Goal: Task Accomplishment & Management: Use online tool/utility

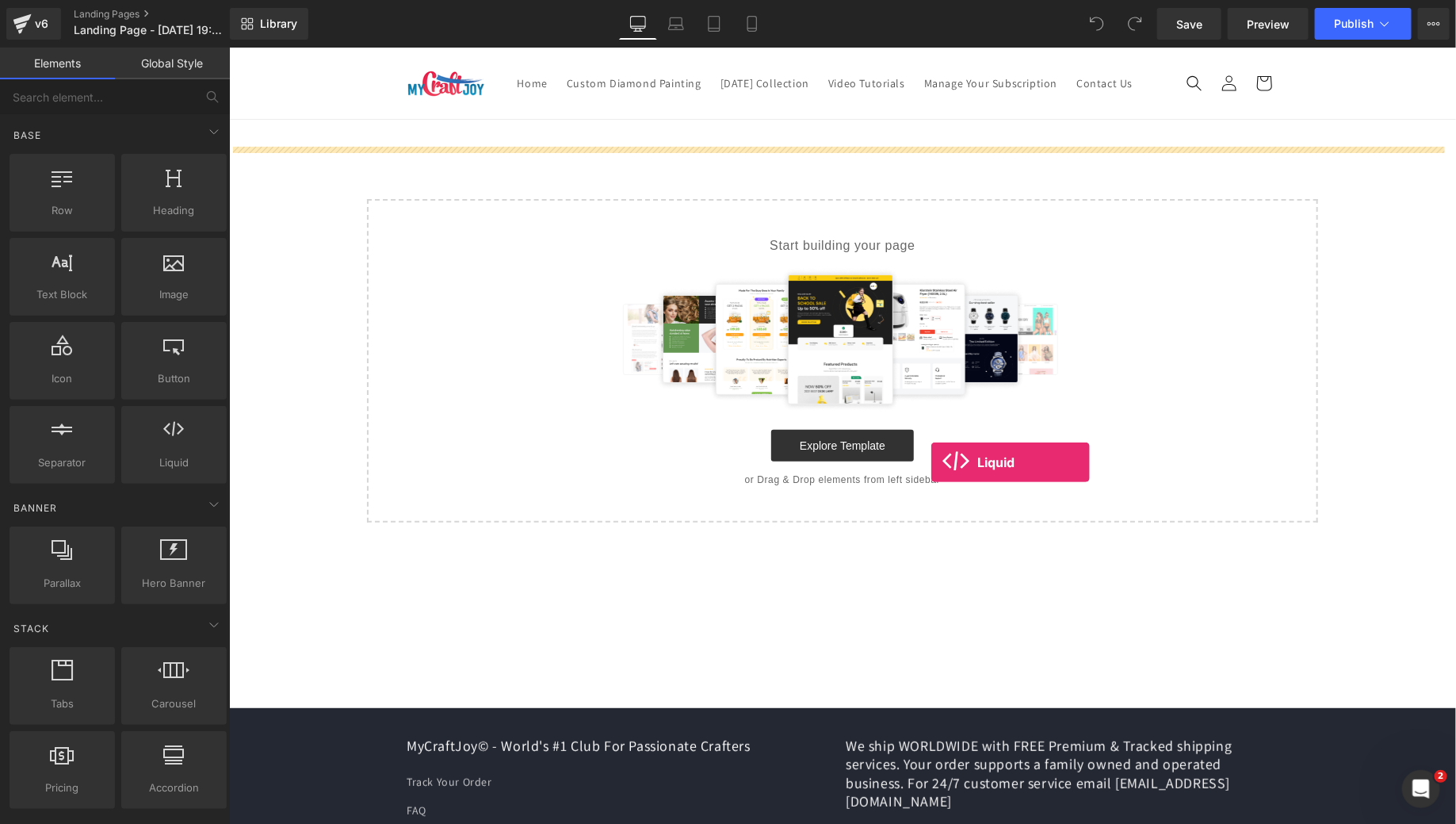
drag, startPoint x: 395, startPoint y: 490, endPoint x: 929, endPoint y: 462, distance: 534.7
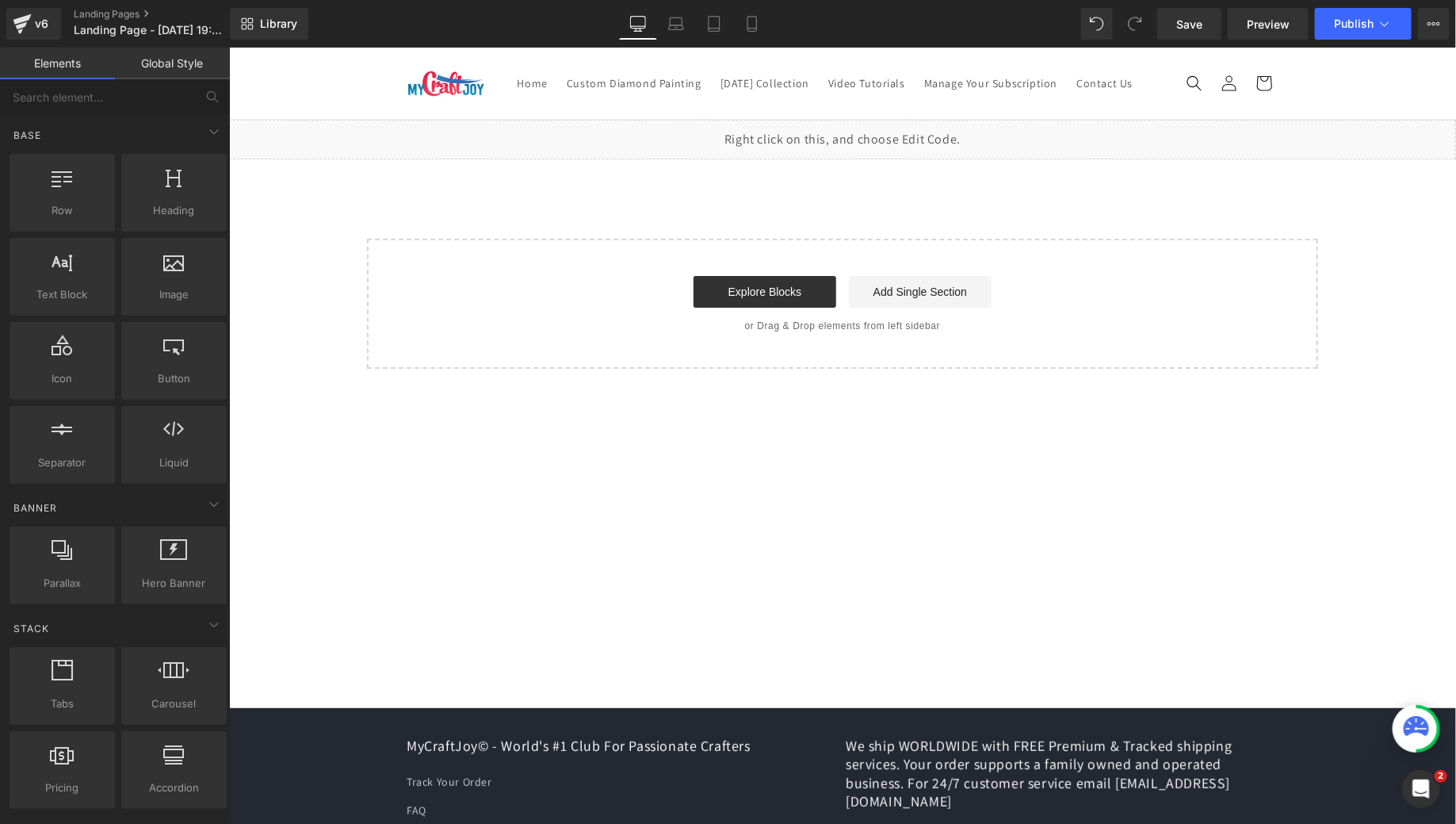
click at [484, 330] on p "or Drag & Drop elements from left sidebar" at bounding box center [841, 324] width 901 height 11
click at [806, 225] on div "Liquid Select your layout" at bounding box center [842, 244] width 1227 height 249
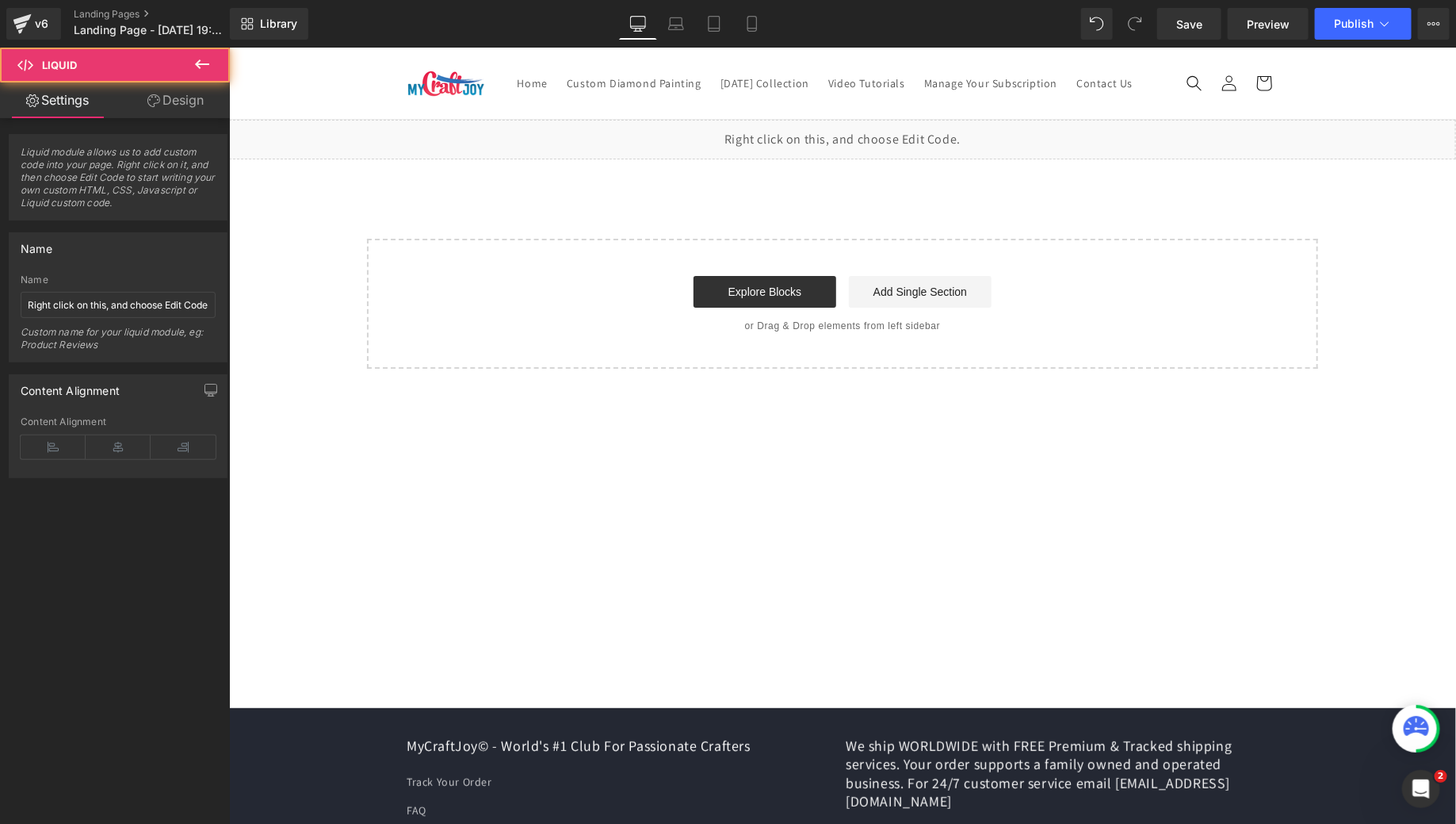
drag, startPoint x: 772, startPoint y: 184, endPoint x: 772, endPoint y: 234, distance: 50.0
click at [772, 234] on div "Liquid Select your layout" at bounding box center [842, 244] width 1227 height 249
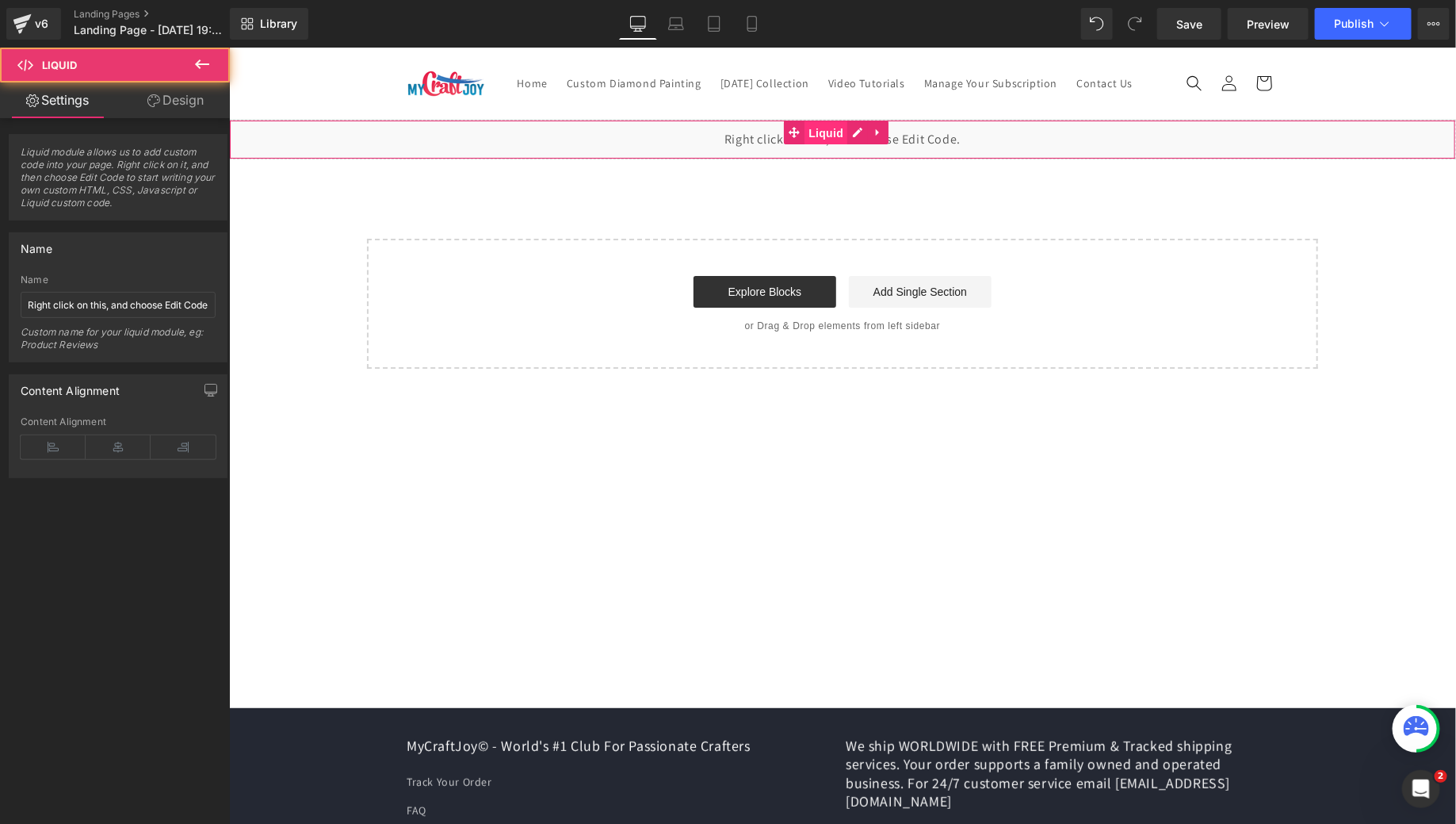
click at [817, 144] on span "Liquid" at bounding box center [825, 132] width 43 height 24
click at [820, 144] on span "Liquid" at bounding box center [825, 131] width 43 height 24
click at [856, 159] on div "Liquid" at bounding box center [842, 139] width 1227 height 40
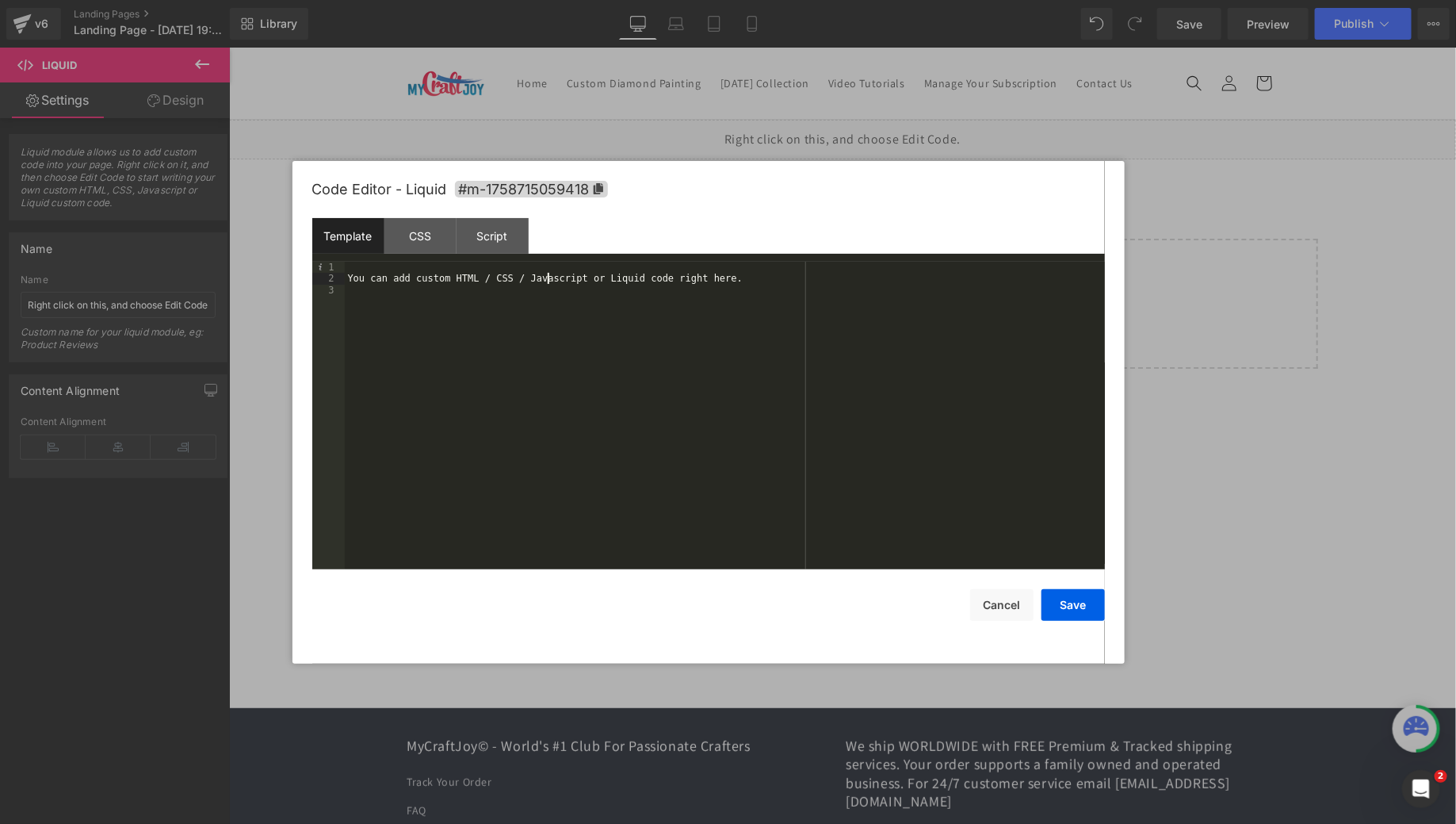
click at [550, 274] on div "You can add custom HTML / CSS / Javascript or Liquid code right here." at bounding box center [725, 427] width 760 height 330
click at [1061, 622] on div "Code Editor - Liquid #m-1758715059418 Template CSS Script Data 1 2 < div class …" at bounding box center [708, 412] width 792 height 503
click at [1063, 612] on button "Save" at bounding box center [1073, 605] width 64 height 31
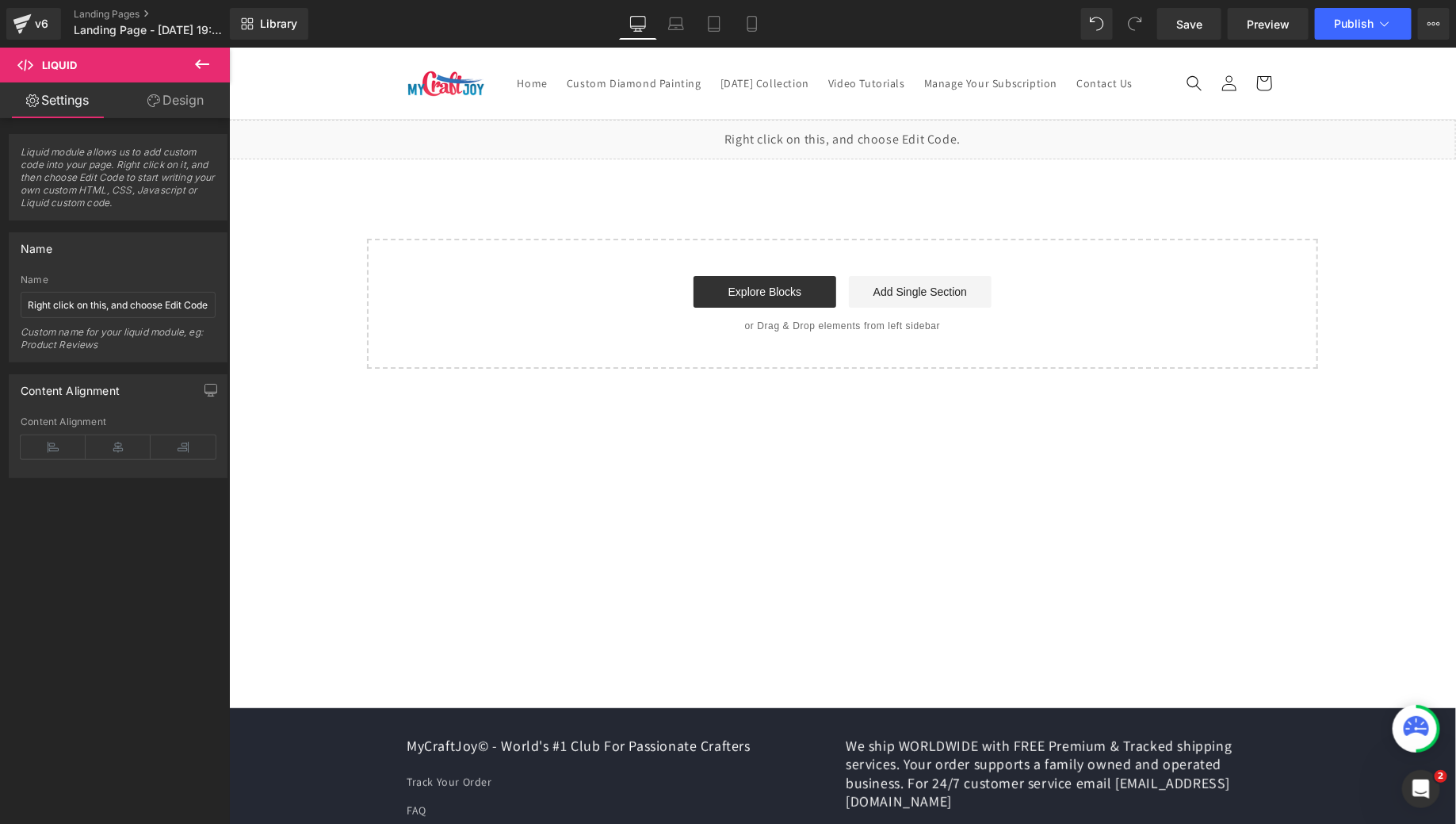
click at [764, 159] on div "Liquid" at bounding box center [842, 139] width 1227 height 40
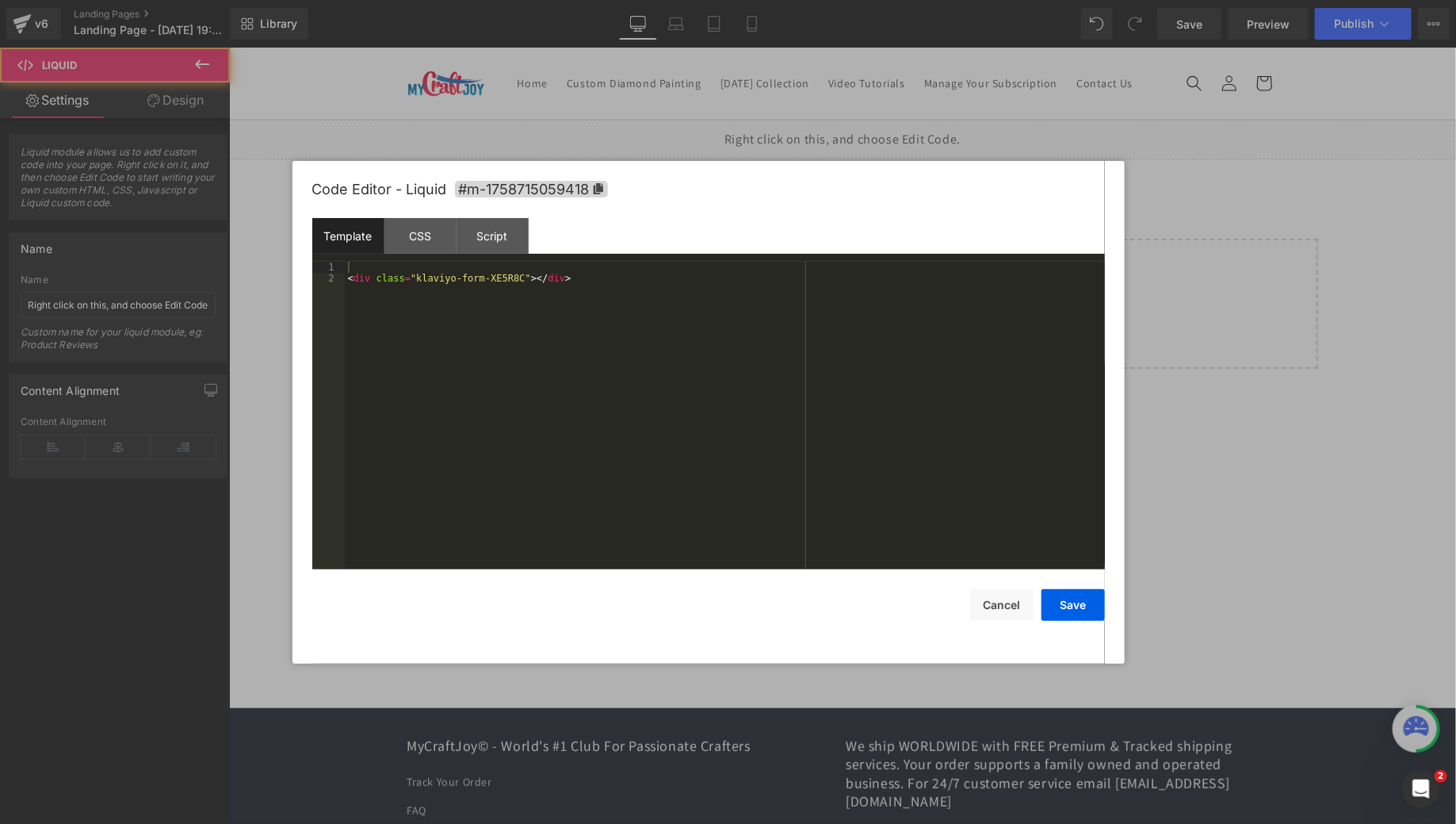
click at [861, 154] on div "Liquid" at bounding box center [842, 139] width 1227 height 40
click at [1075, 609] on button "Save" at bounding box center [1073, 605] width 64 height 31
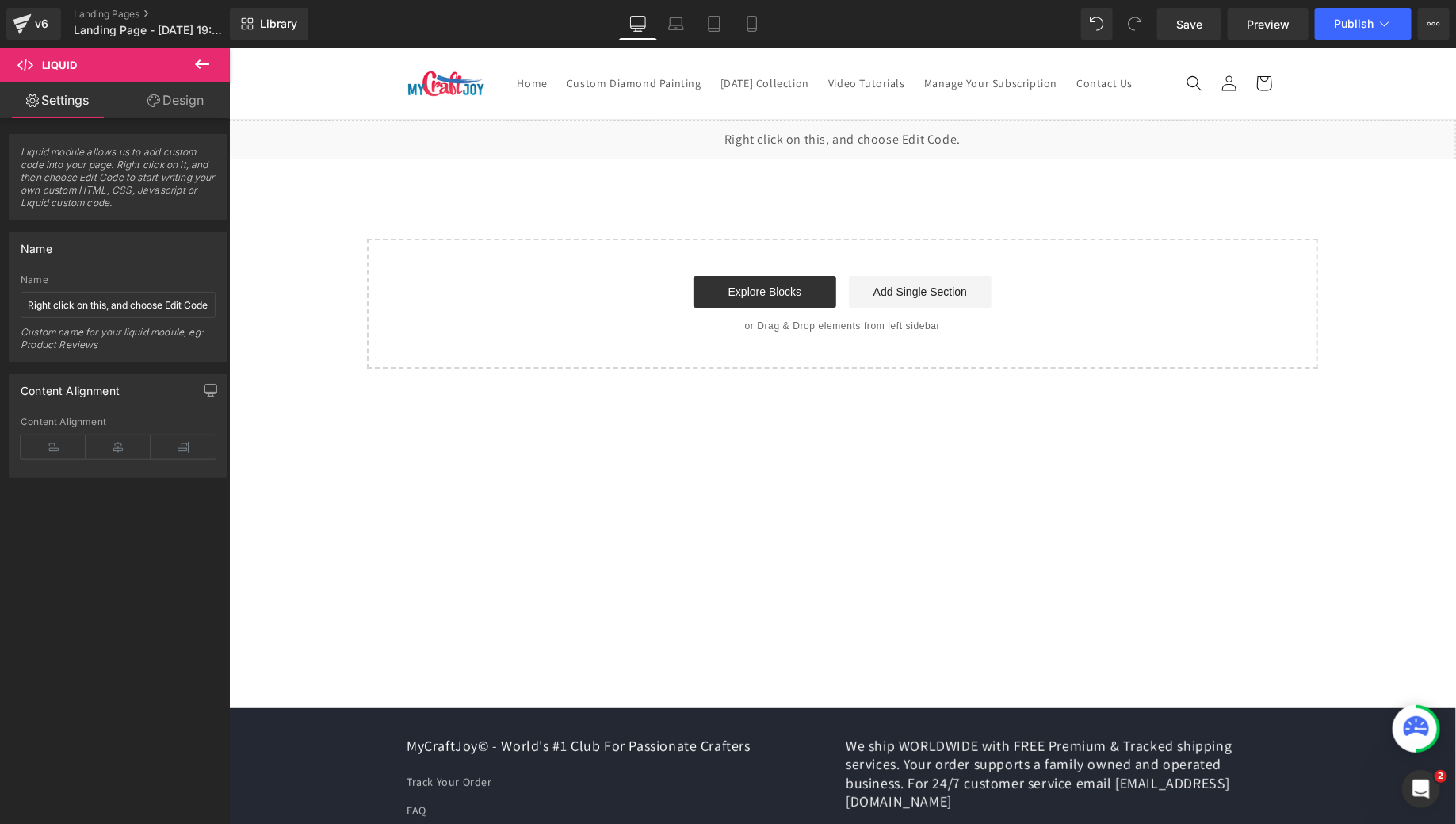
click at [940, 272] on div "Start building your page Explore Blocks Add Single Section or Drag & Drop eleme…" at bounding box center [842, 303] width 948 height 127
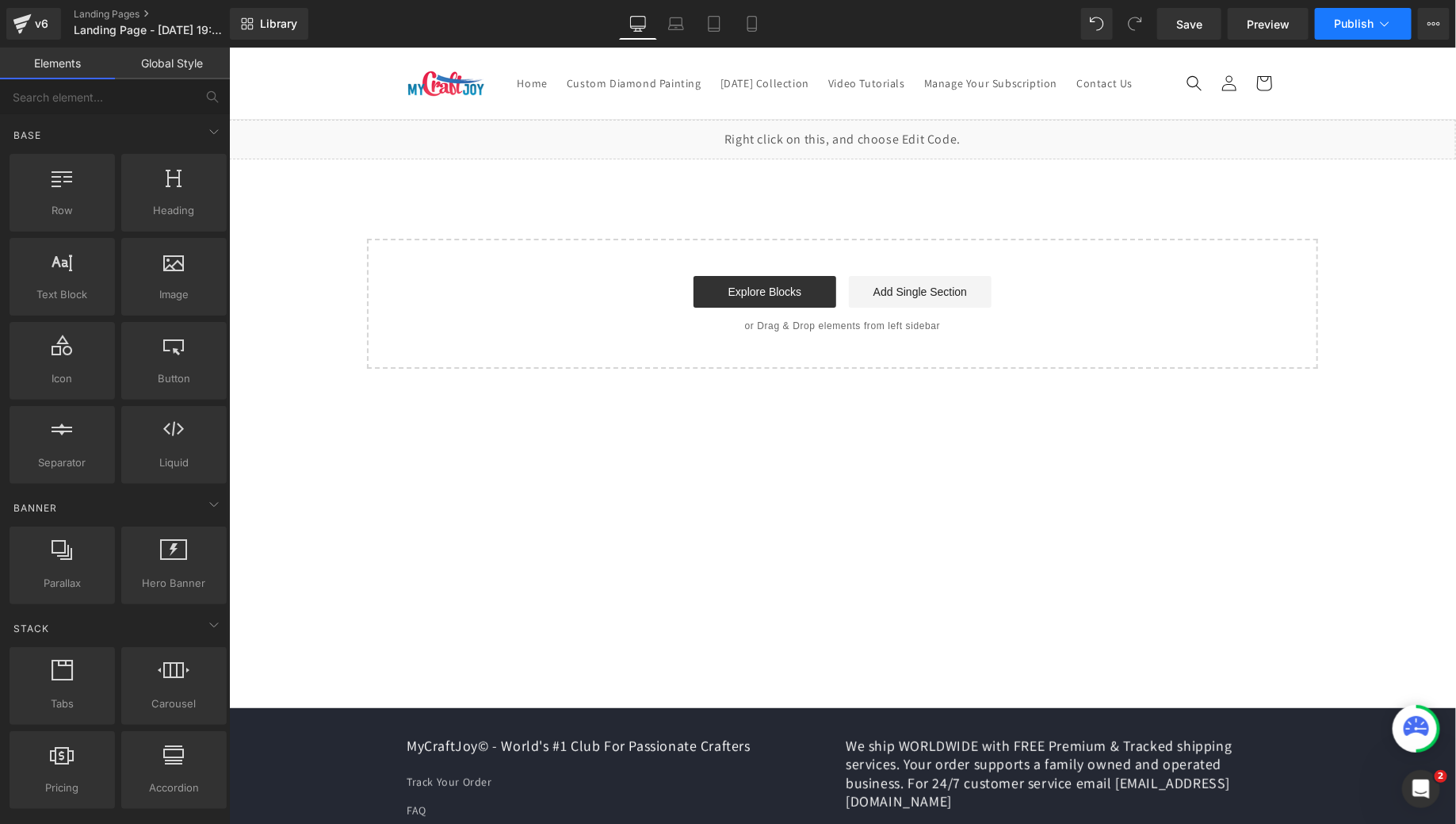
click at [1344, 24] on span "Publish" at bounding box center [1354, 23] width 40 height 12
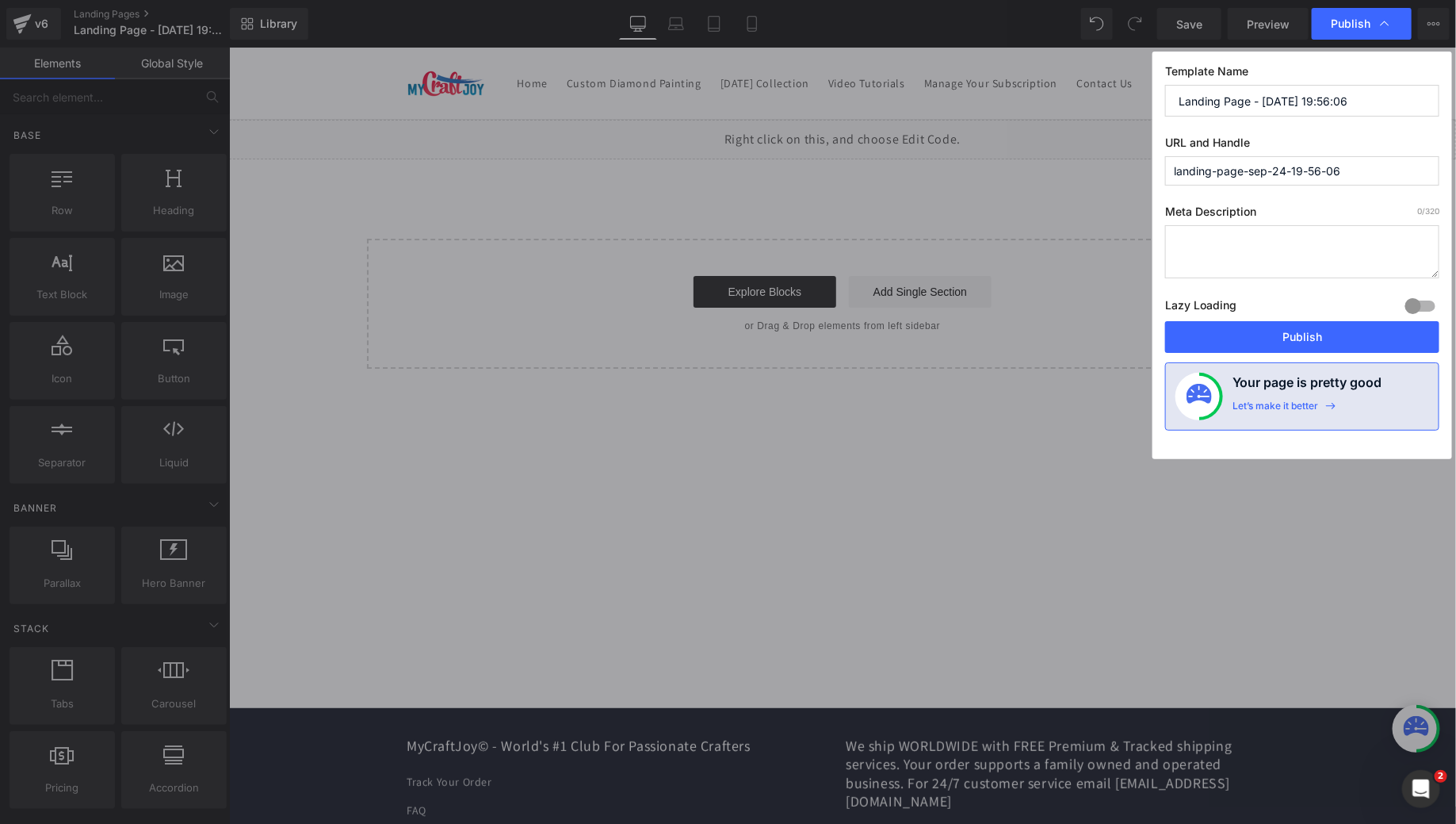
click at [1321, 96] on input "Landing Page - [DATE] 19:56:06" at bounding box center [1302, 101] width 274 height 31
type input "U"
click at [1356, 99] on input "Master Box Upgrade" at bounding box center [1302, 101] width 274 height 31
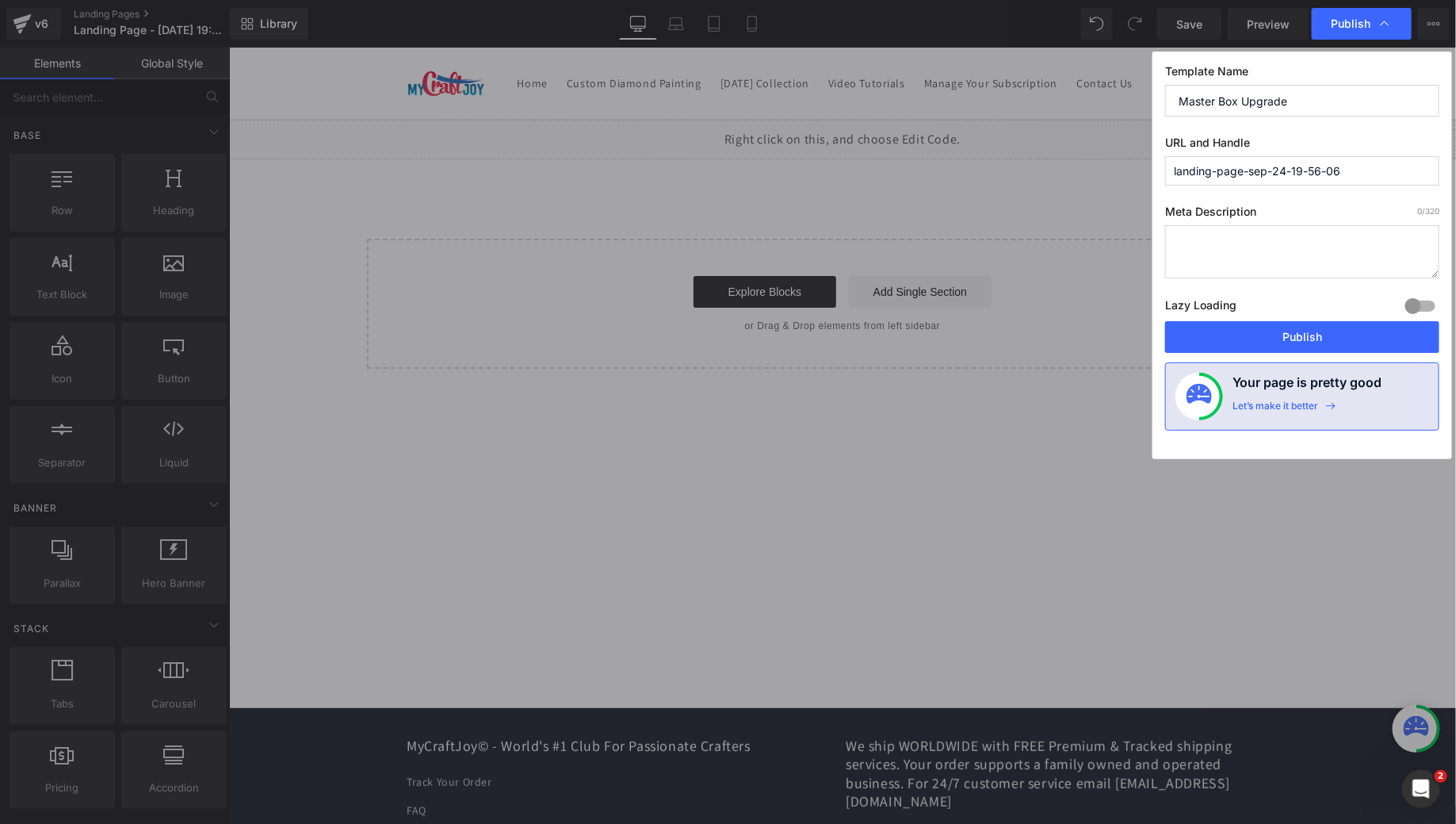
click at [1356, 99] on input "Master Box Upgrade" at bounding box center [1302, 101] width 274 height 31
type input "Master Box Upgrade"
click at [1325, 170] on input "landing-page-sep-24-19-56-06" at bounding box center [1302, 171] width 274 height 30
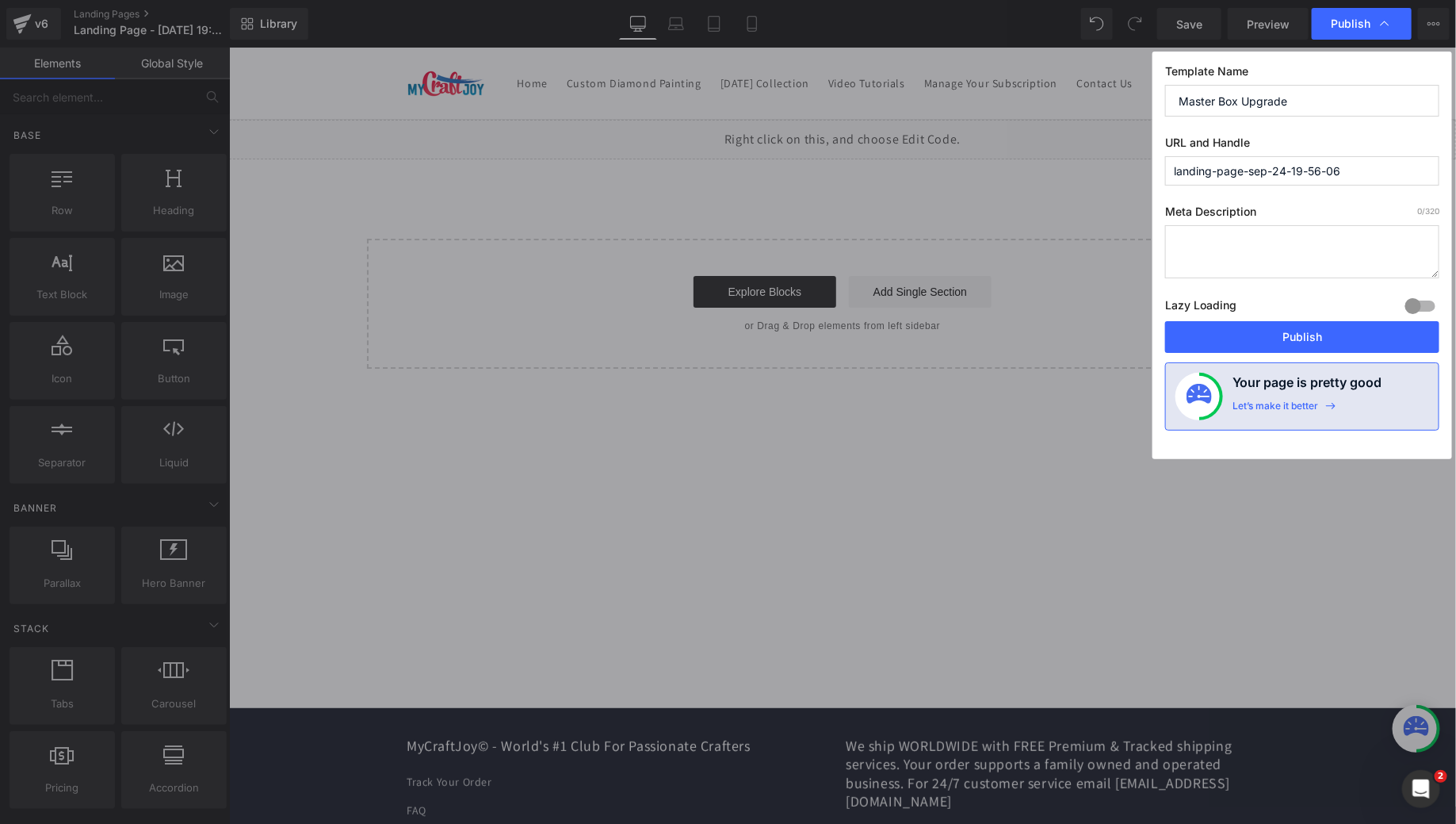
click at [1325, 170] on input "landing-page-sep-24-19-56-06" at bounding box center [1302, 171] width 274 height 30
paste input "Master Box Upgrade"
type input "master-box-upgrade"
drag, startPoint x: 1262, startPoint y: 331, endPoint x: 1028, endPoint y: 287, distance: 238.1
click at [1262, 331] on button "Publish" at bounding box center [1302, 337] width 274 height 31
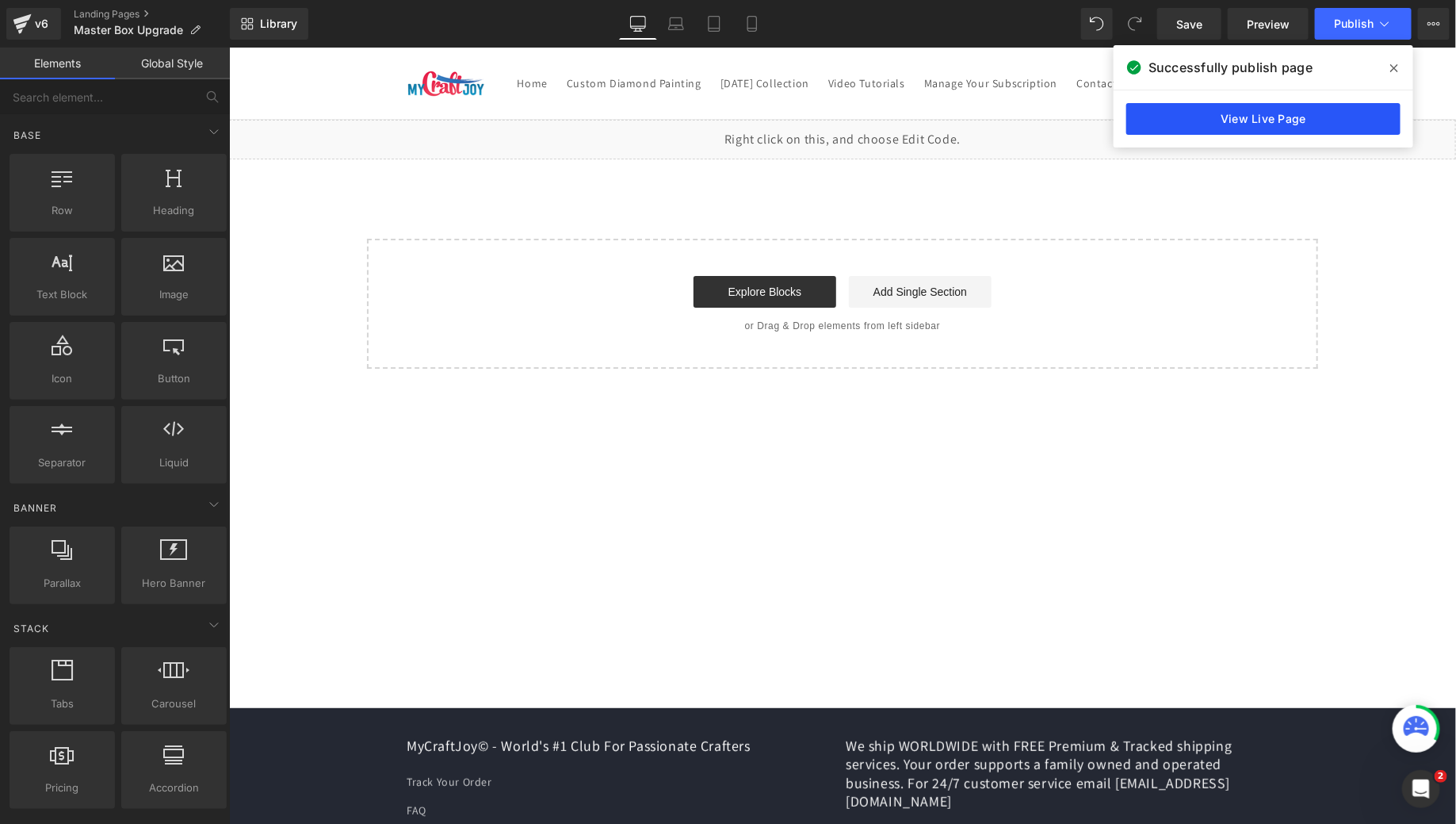
click at [1223, 127] on link "View Live Page" at bounding box center [1264, 119] width 274 height 31
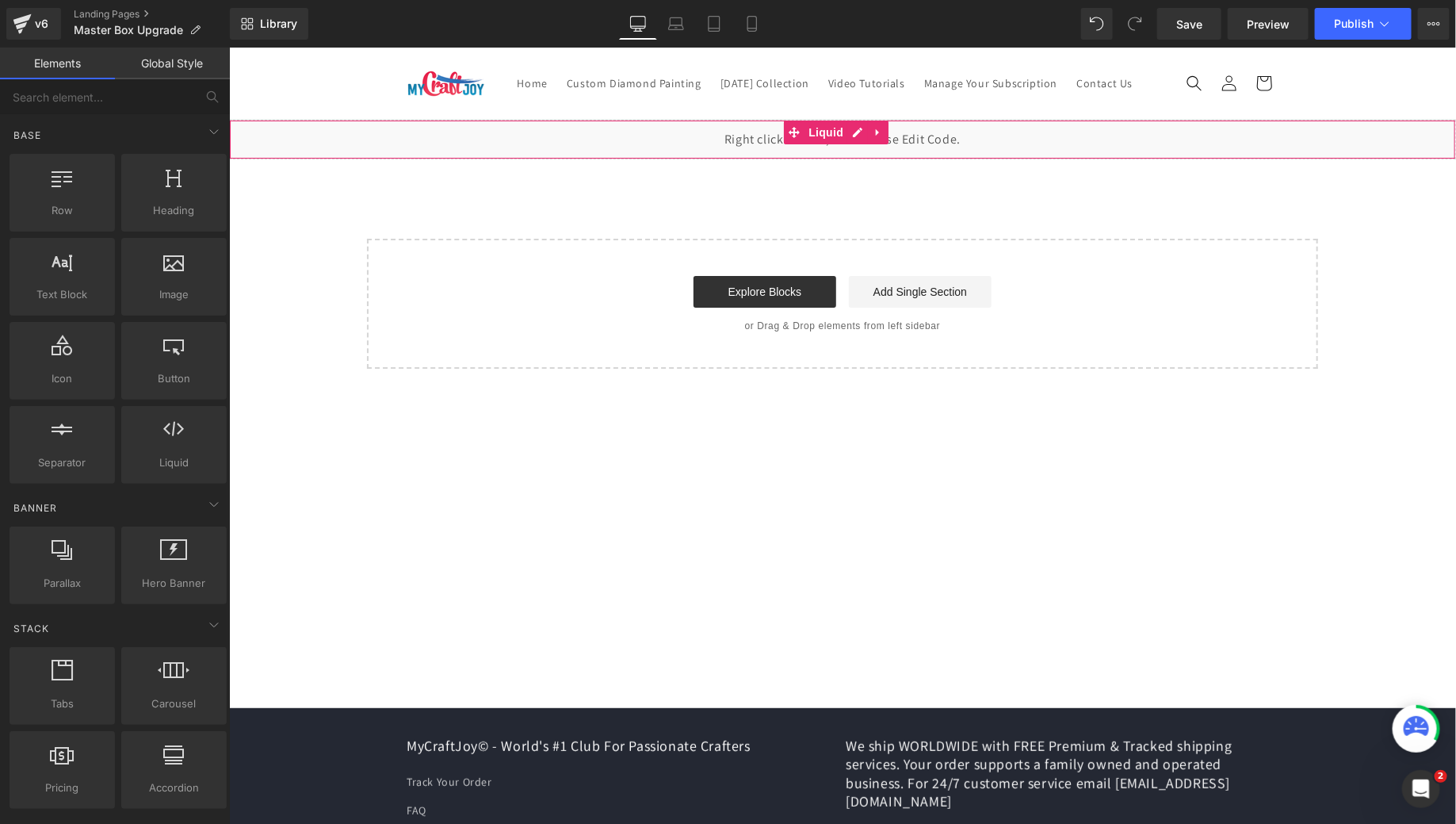
click at [731, 158] on div at bounding box center [842, 155] width 1226 height 4
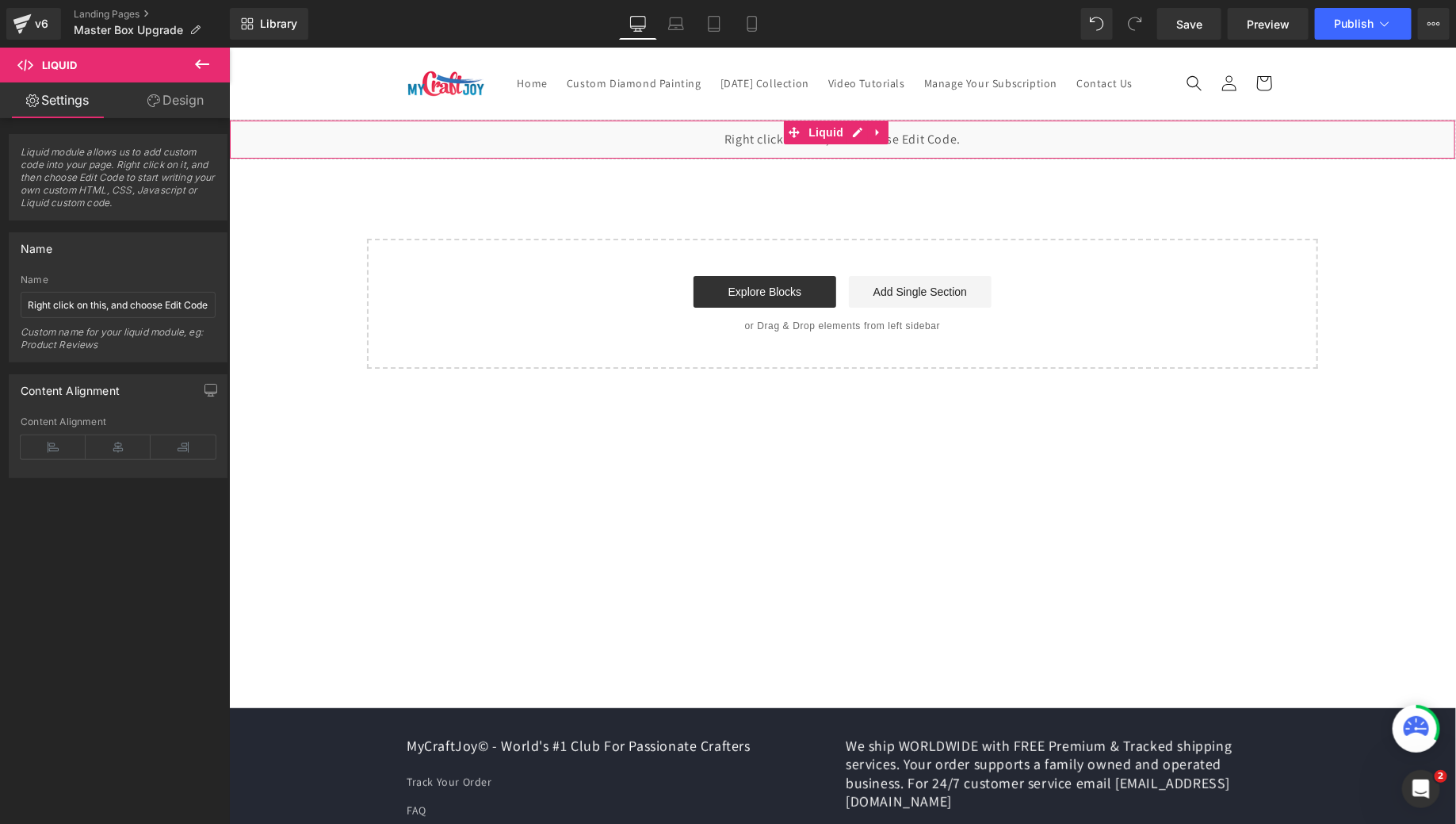
click at [859, 151] on div "Liquid" at bounding box center [842, 139] width 1227 height 40
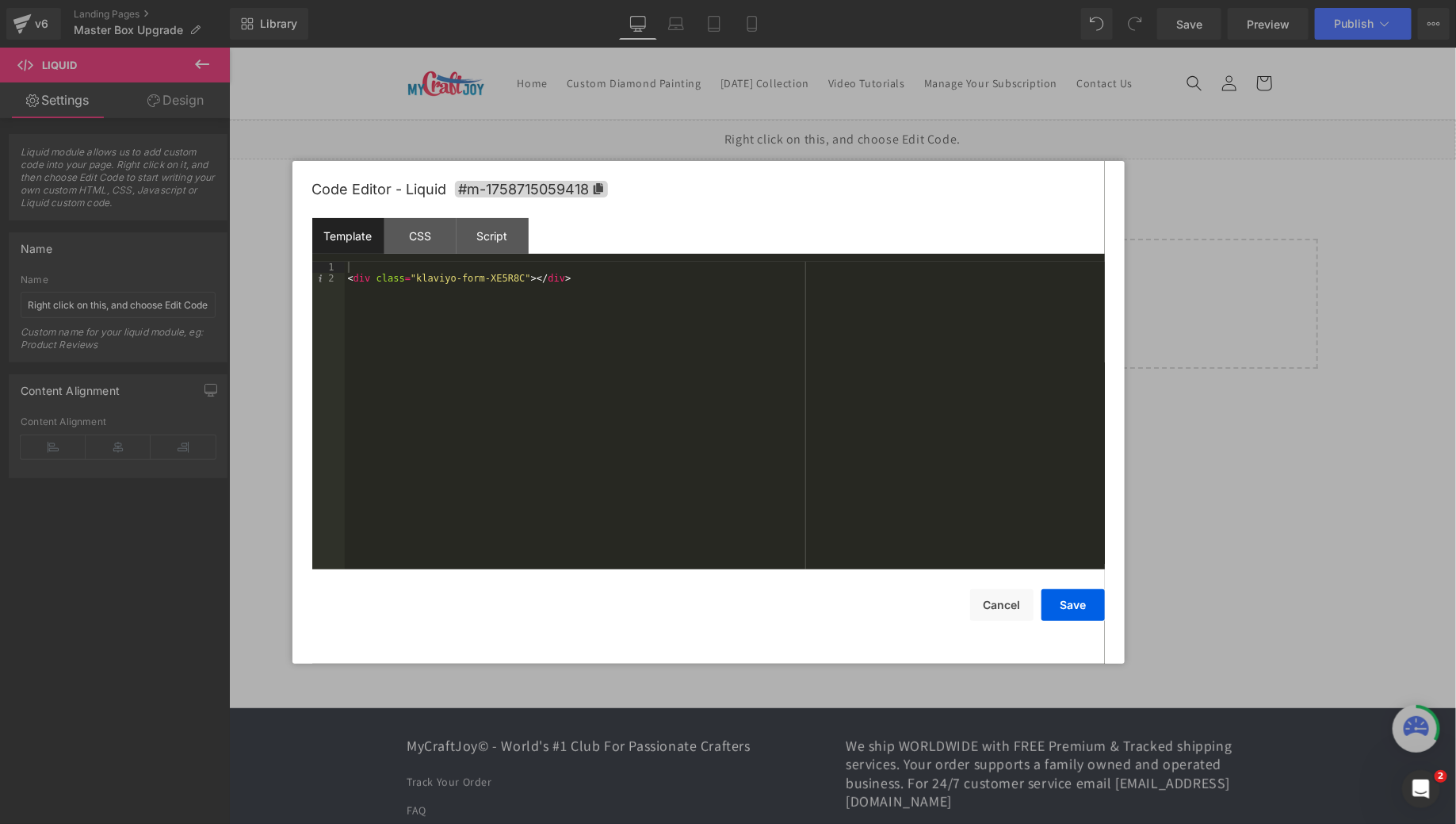
click at [403, 283] on div "< div class = "klaviyo-form-XE5R8C" > </ div >" at bounding box center [725, 427] width 760 height 330
click at [1079, 606] on button "Save" at bounding box center [1073, 605] width 64 height 31
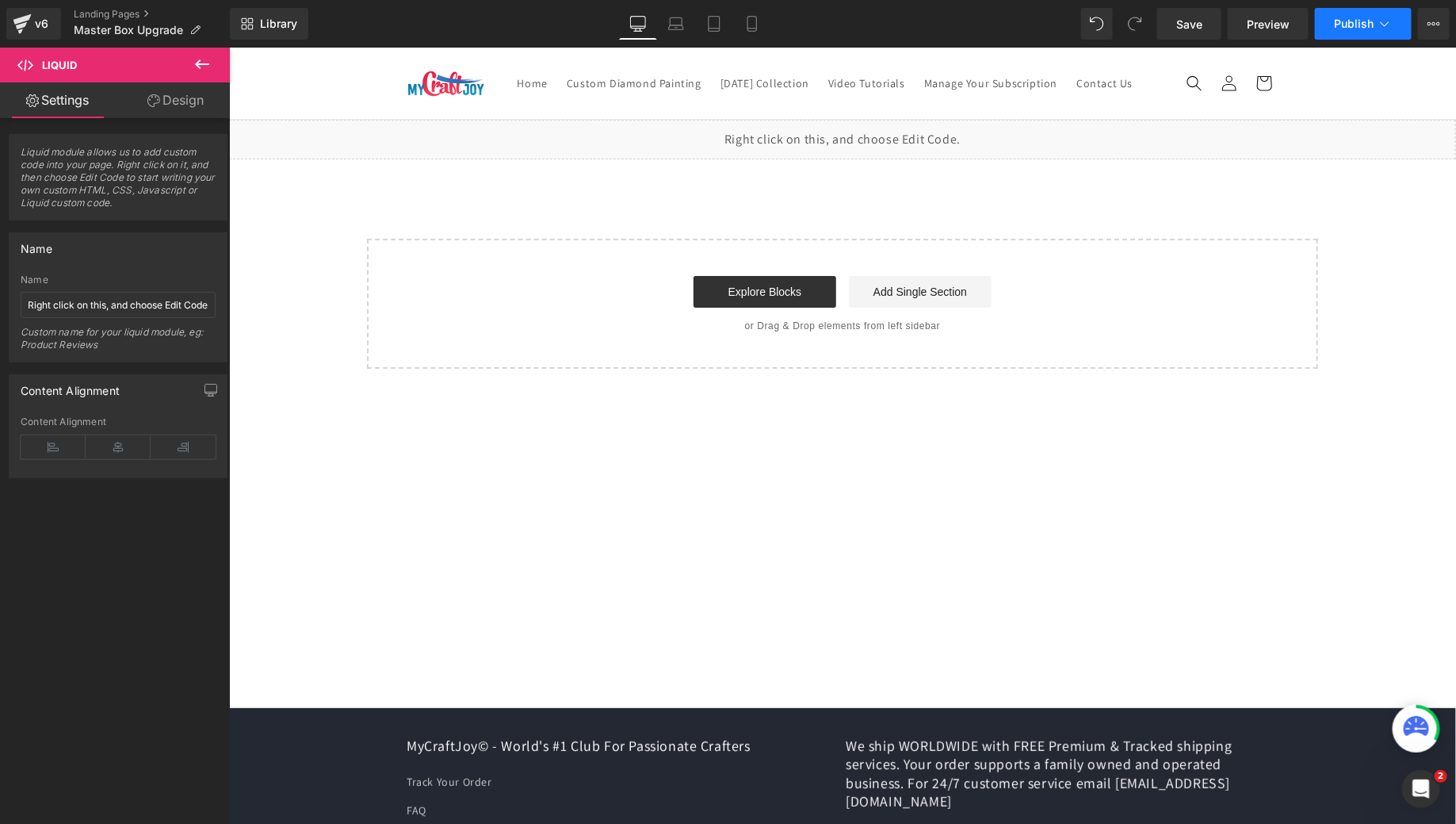
click at [1361, 17] on span "Publish" at bounding box center [1354, 23] width 40 height 12
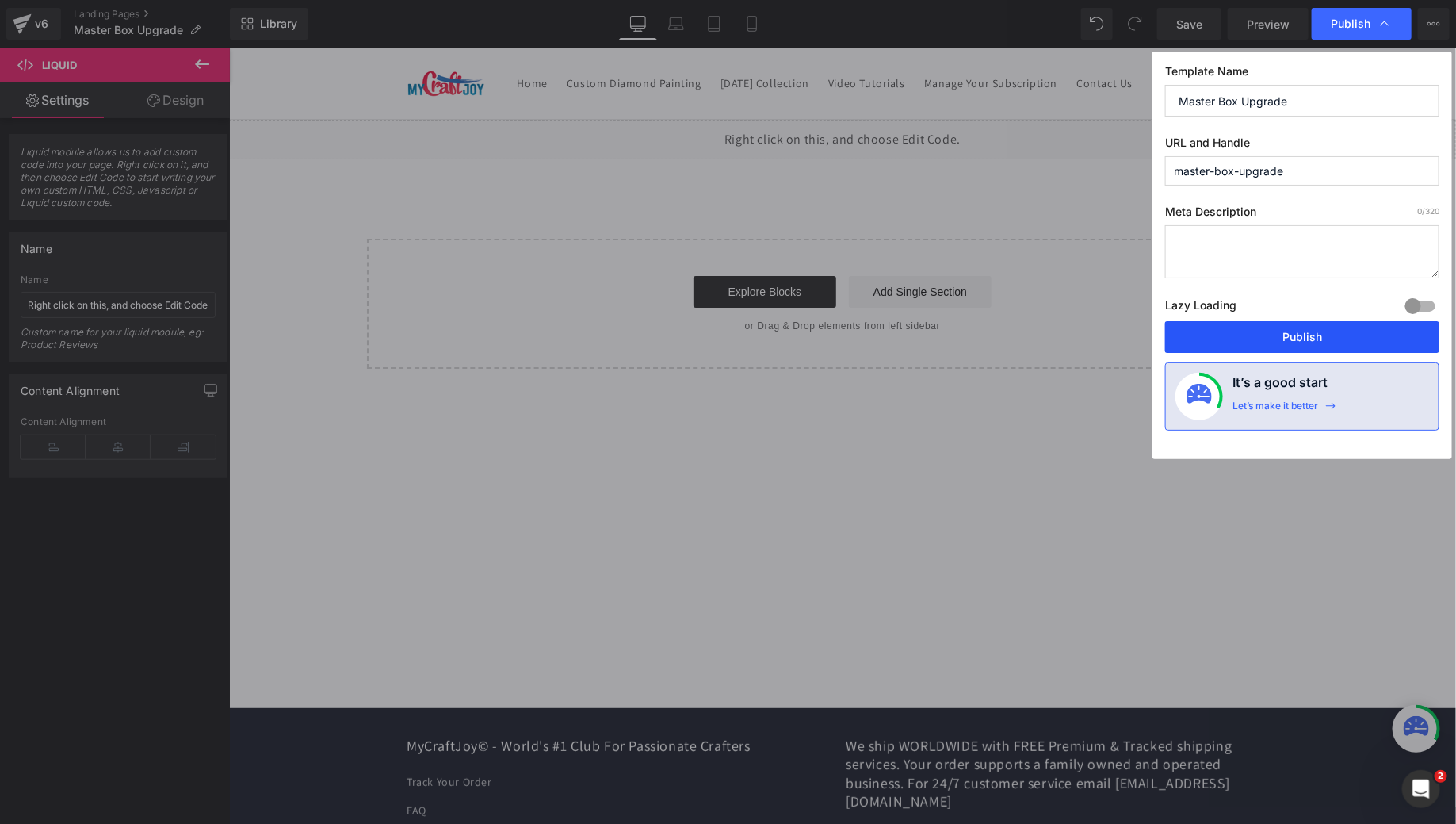
click at [1273, 344] on button "Publish" at bounding box center [1302, 337] width 274 height 31
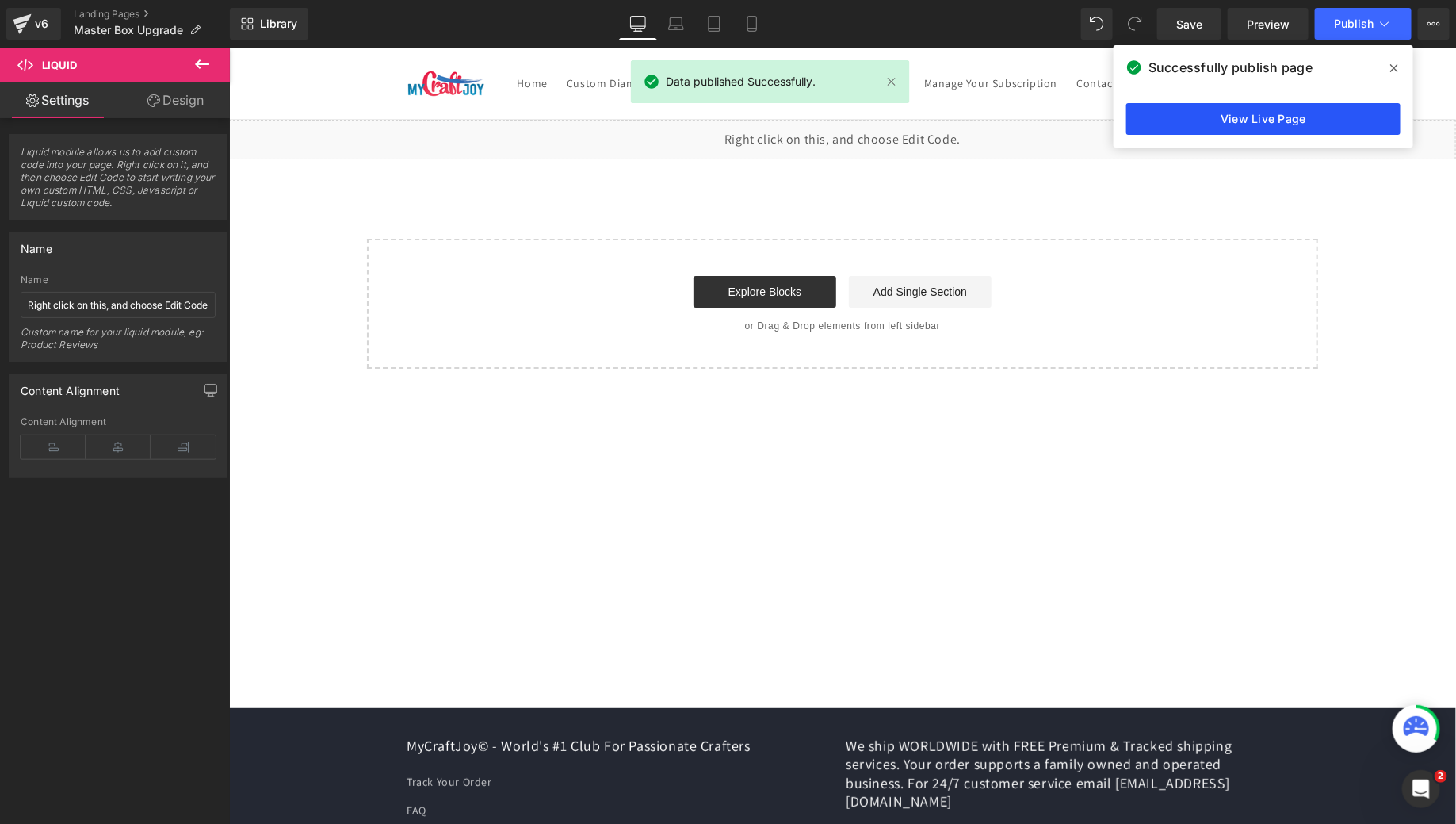
click at [1241, 109] on link "View Live Page" at bounding box center [1264, 119] width 274 height 31
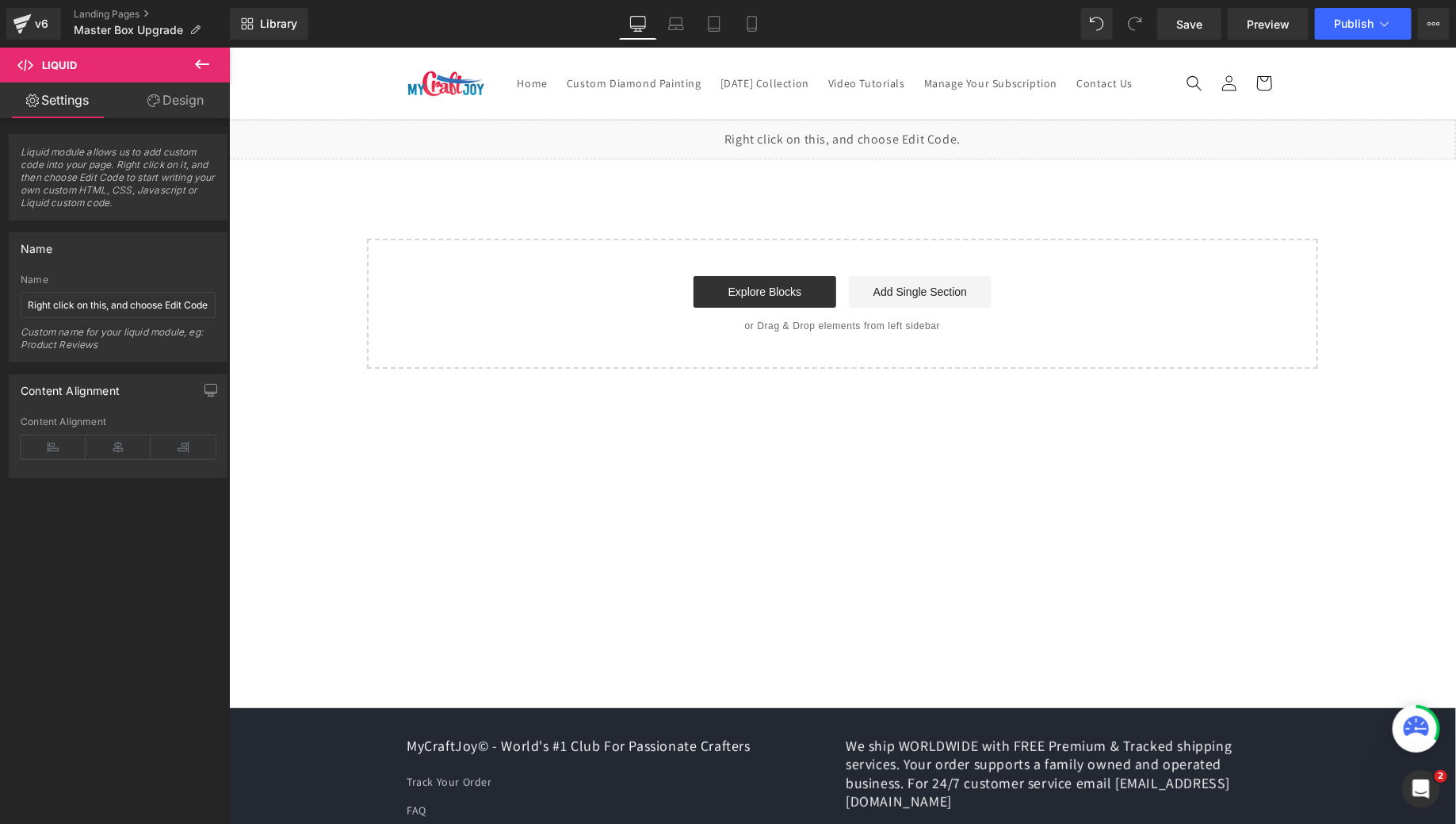
click at [864, 155] on div "Liquid" at bounding box center [842, 139] width 1227 height 40
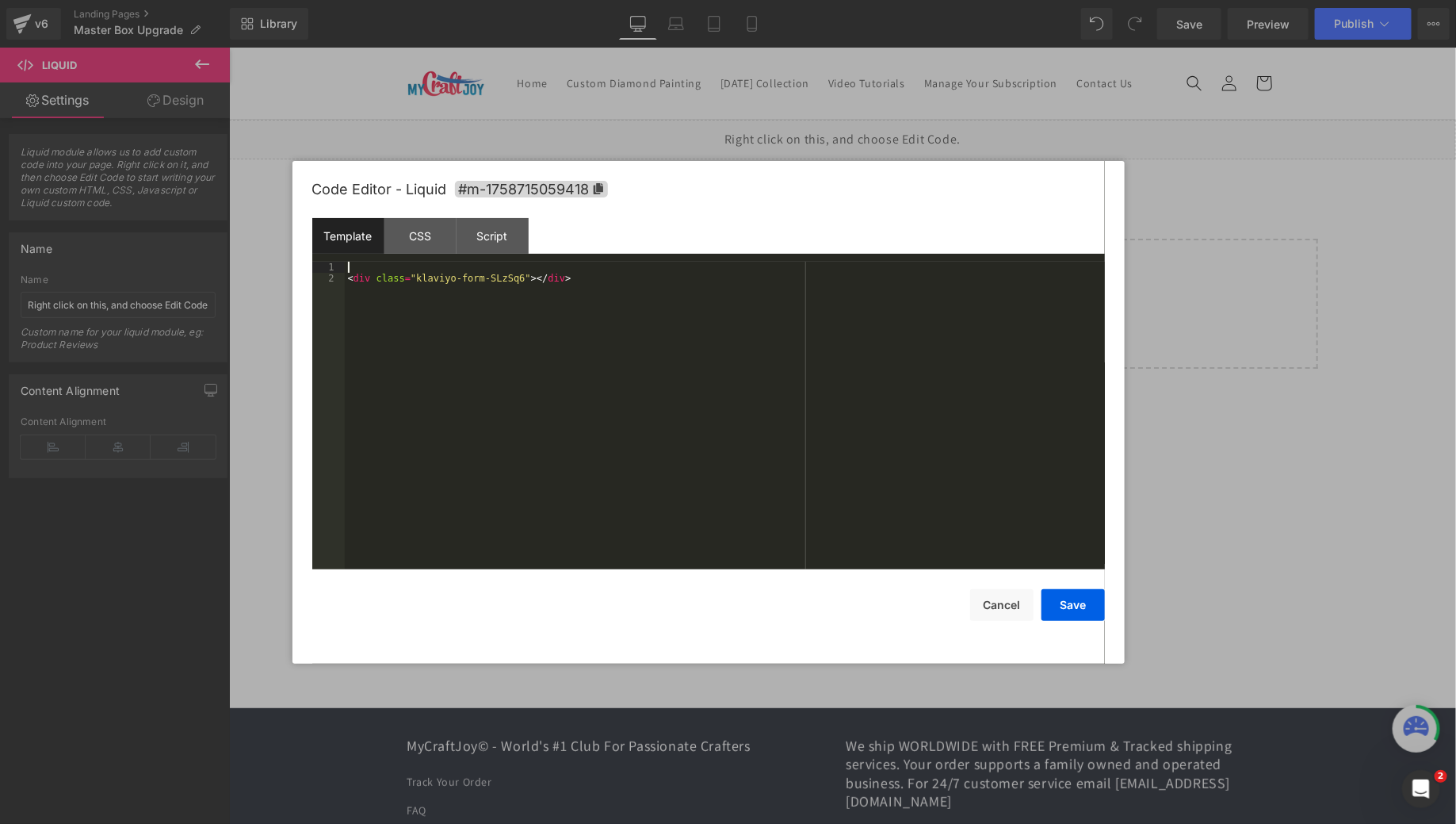
click at [603, 268] on div "< div class = "klaviyo-form-SLzSq6" > </ div >" at bounding box center [725, 427] width 760 height 330
click at [1091, 599] on button "Save" at bounding box center [1073, 605] width 64 height 31
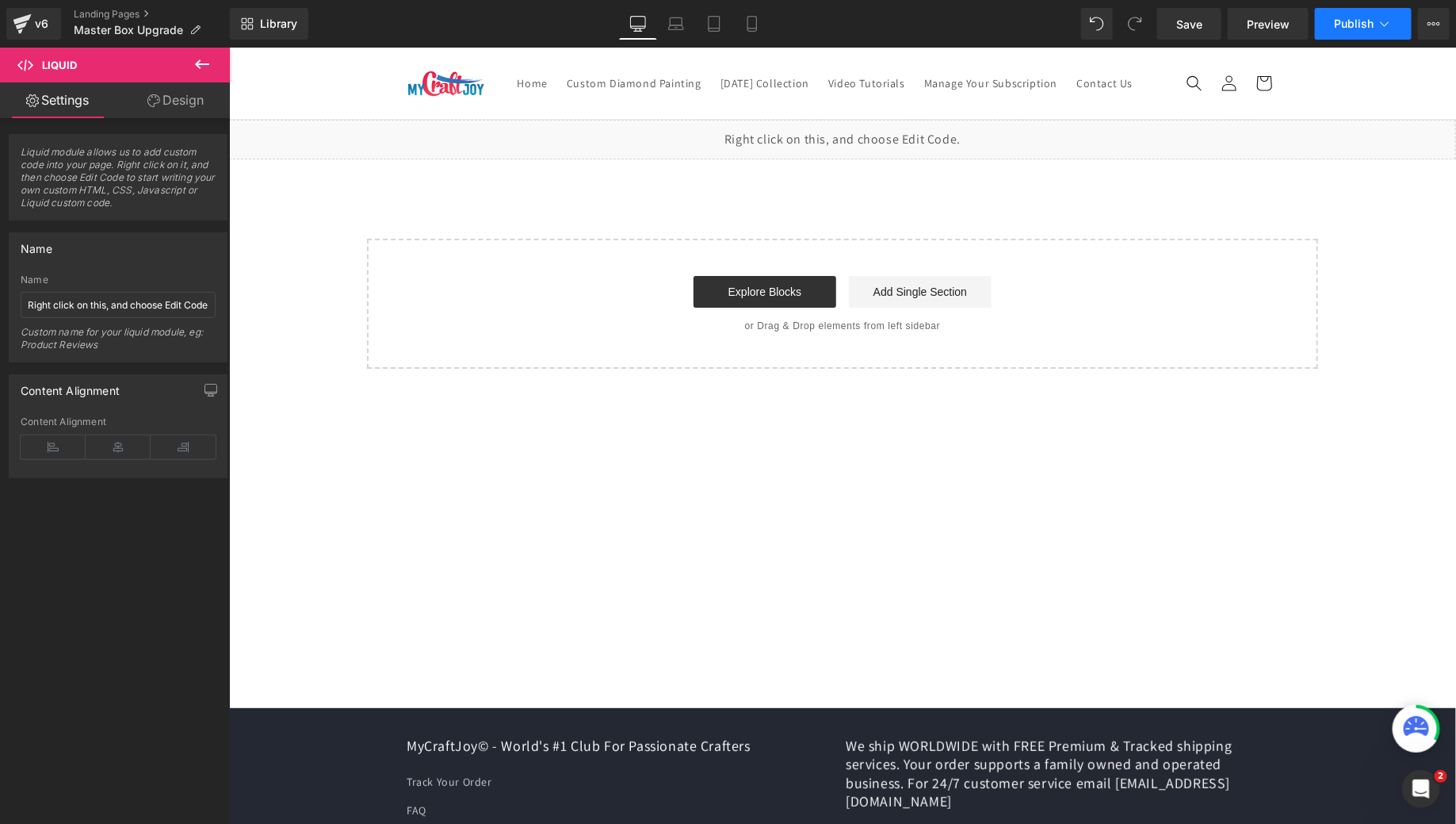
click at [1330, 24] on button "Publish" at bounding box center [1363, 24] width 97 height 31
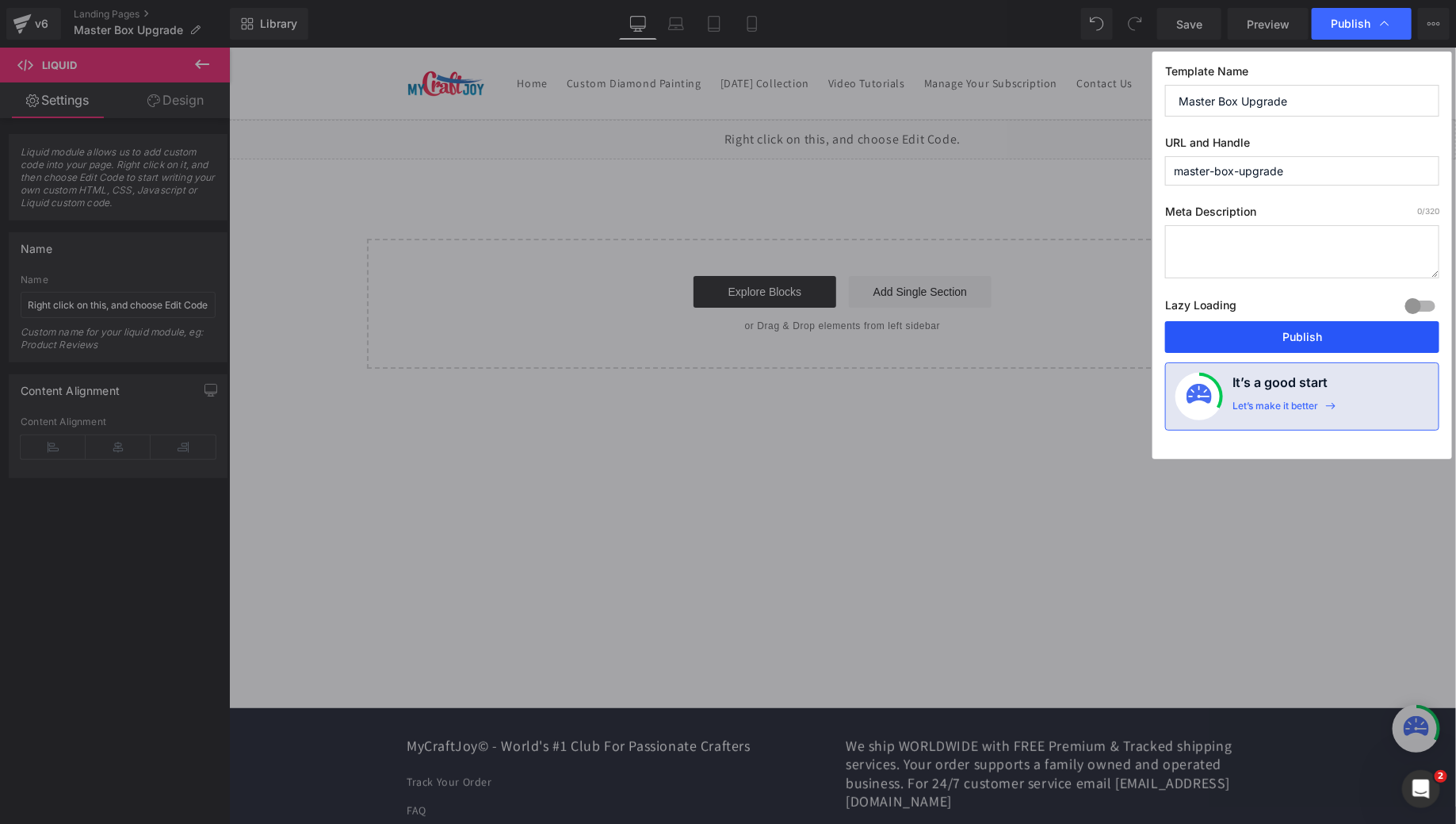
click at [1258, 334] on button "Publish" at bounding box center [1302, 337] width 274 height 31
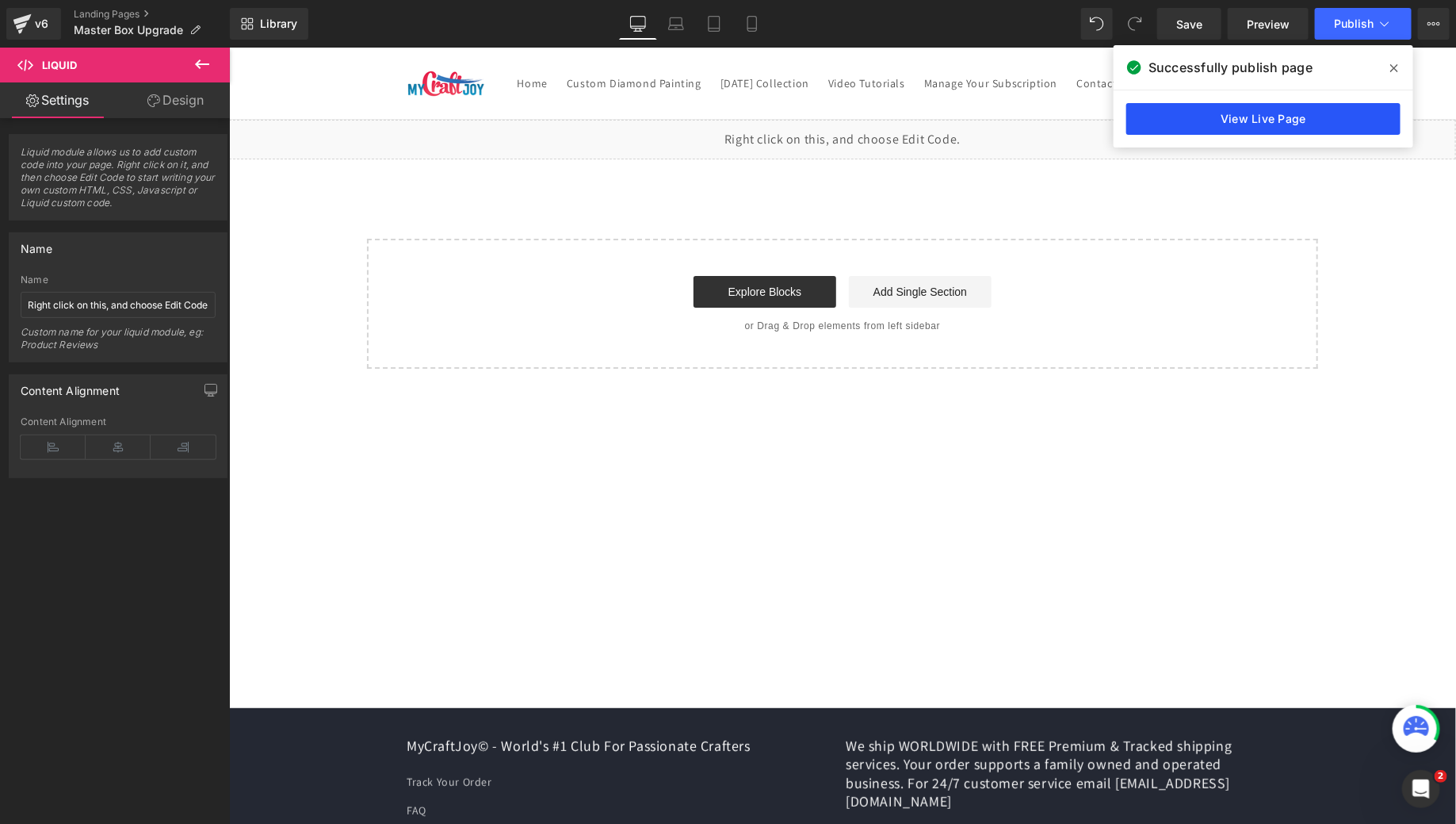
click at [1263, 122] on link "View Live Page" at bounding box center [1264, 119] width 274 height 31
